Goal: Find specific page/section: Find specific page/section

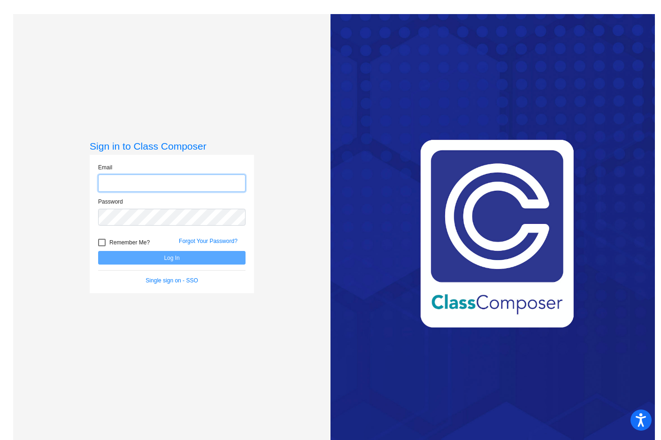
click at [154, 184] on input "email" at bounding box center [171, 183] width 147 height 17
type input "[EMAIL_ADDRESS][DOMAIN_NAME]"
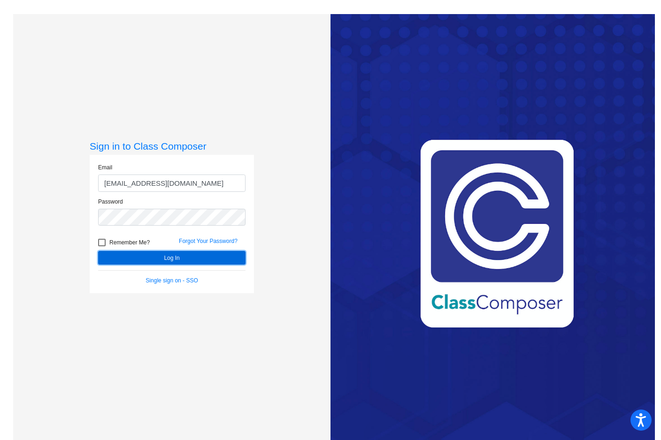
click at [146, 255] on button "Log In" at bounding box center [171, 258] width 147 height 14
click at [134, 258] on button "Log In" at bounding box center [171, 258] width 147 height 14
click at [141, 263] on button "Log In" at bounding box center [171, 258] width 147 height 14
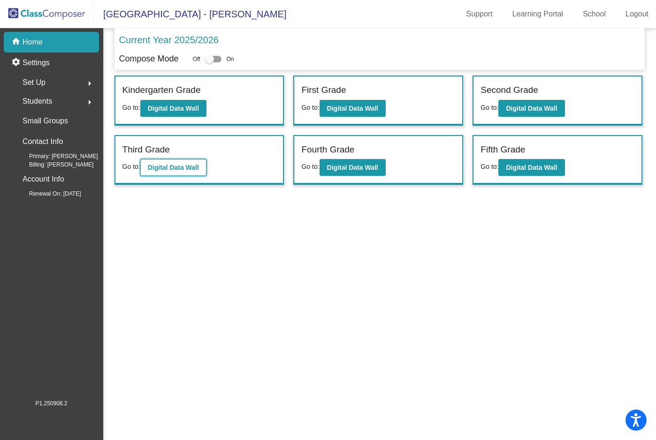
click at [193, 168] on b "Digital Data Wall" at bounding box center [173, 168] width 51 height 8
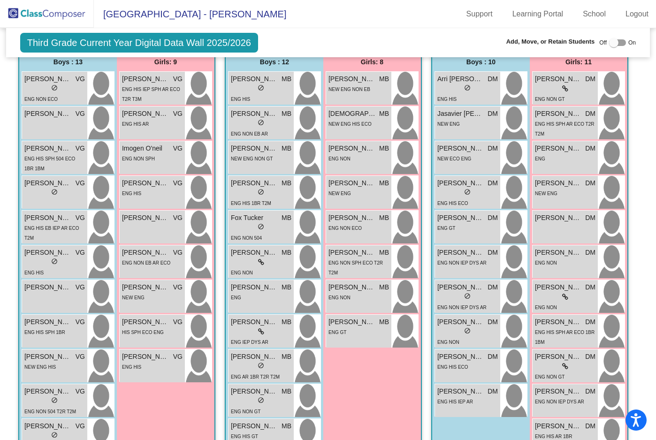
scroll to position [833, 0]
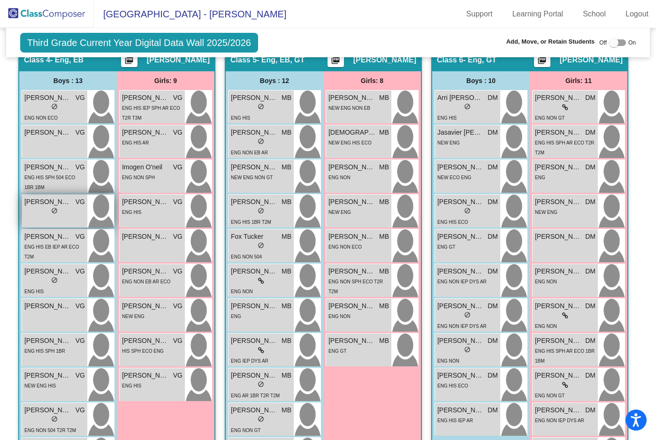
click at [71, 204] on span "[PERSON_NAME]" at bounding box center [47, 202] width 47 height 10
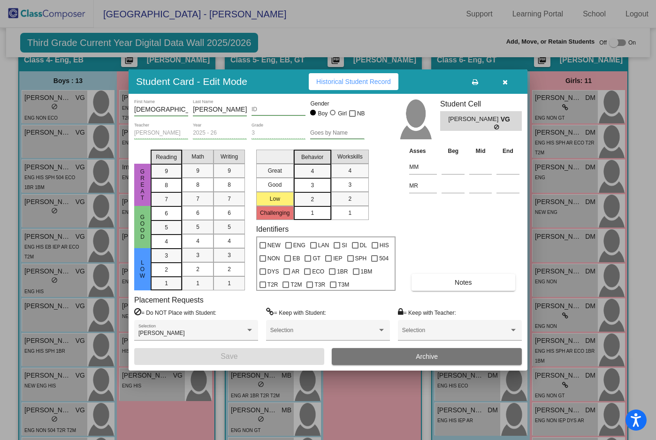
click at [573, 225] on div at bounding box center [328, 220] width 656 height 440
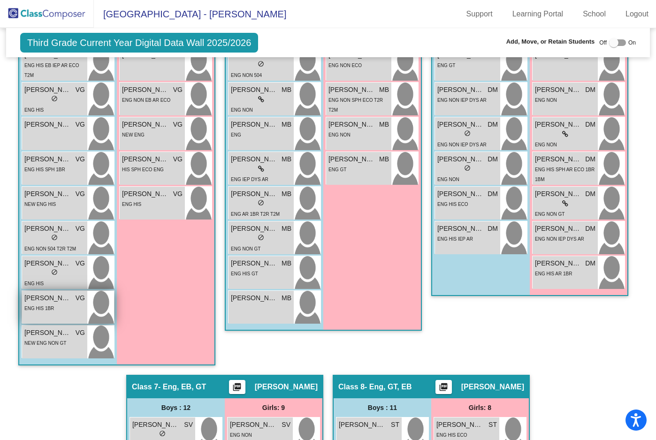
scroll to position [1022, 0]
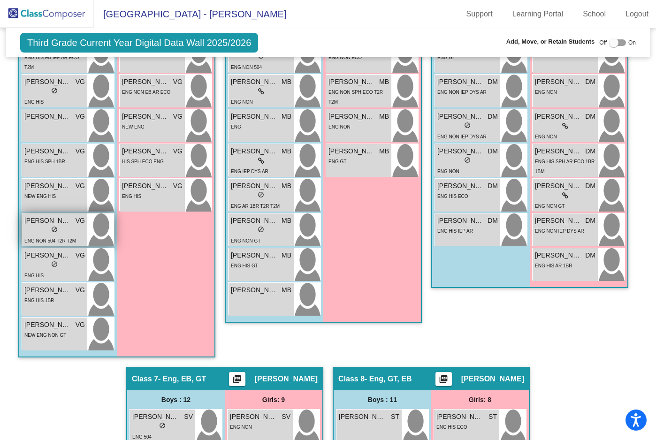
click at [71, 221] on span "[PERSON_NAME]" at bounding box center [47, 221] width 47 height 10
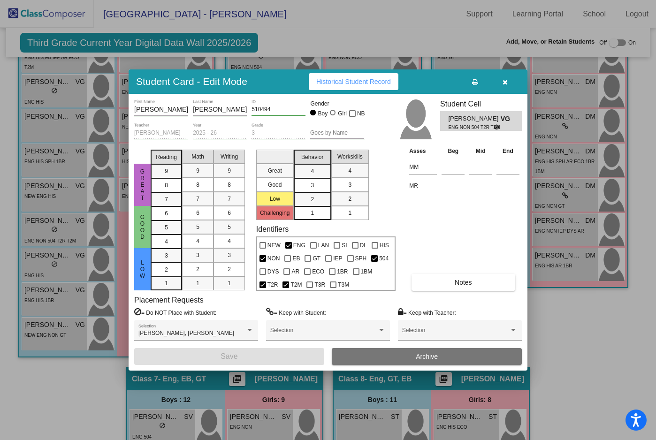
click at [508, 82] on button "button" at bounding box center [505, 81] width 30 height 17
